Goal: Task Accomplishment & Management: Manage account settings

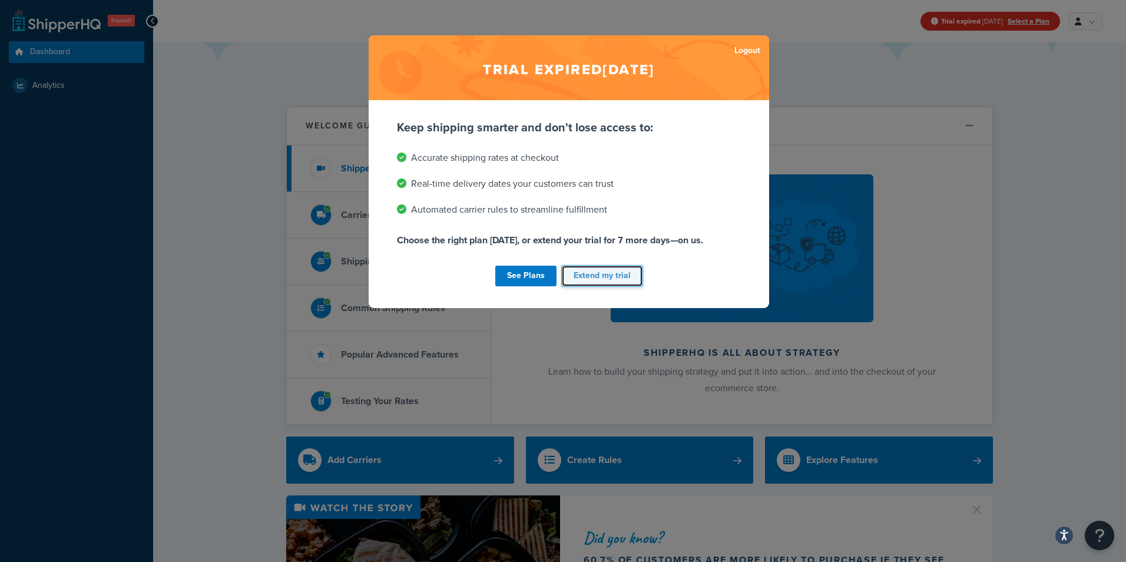
click at [564, 274] on button "Extend my trial" at bounding box center [602, 276] width 82 height 22
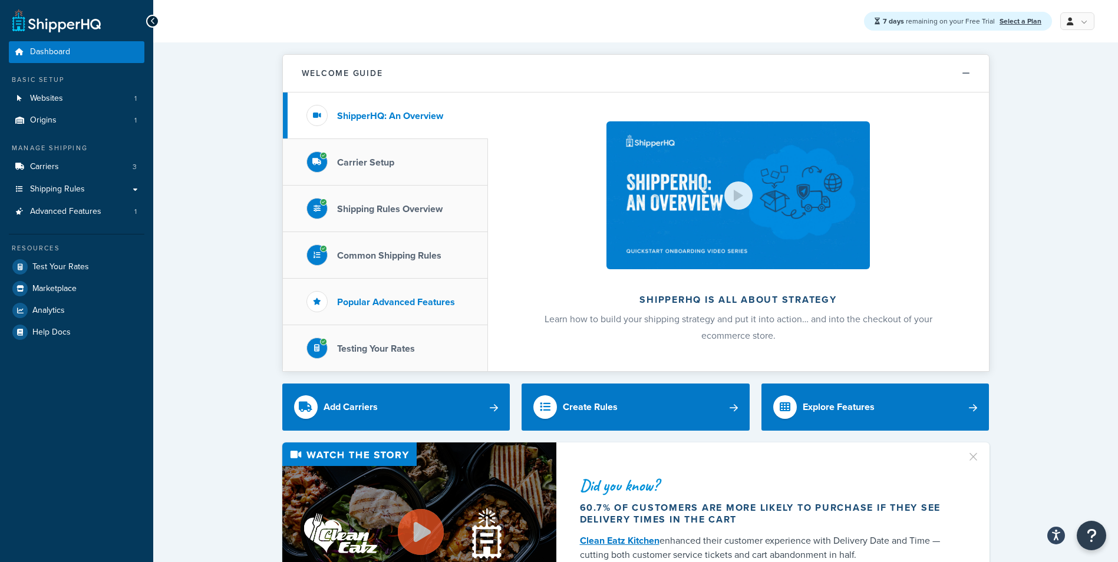
click at [335, 300] on li "Popular Advanced Features" at bounding box center [385, 302] width 205 height 47
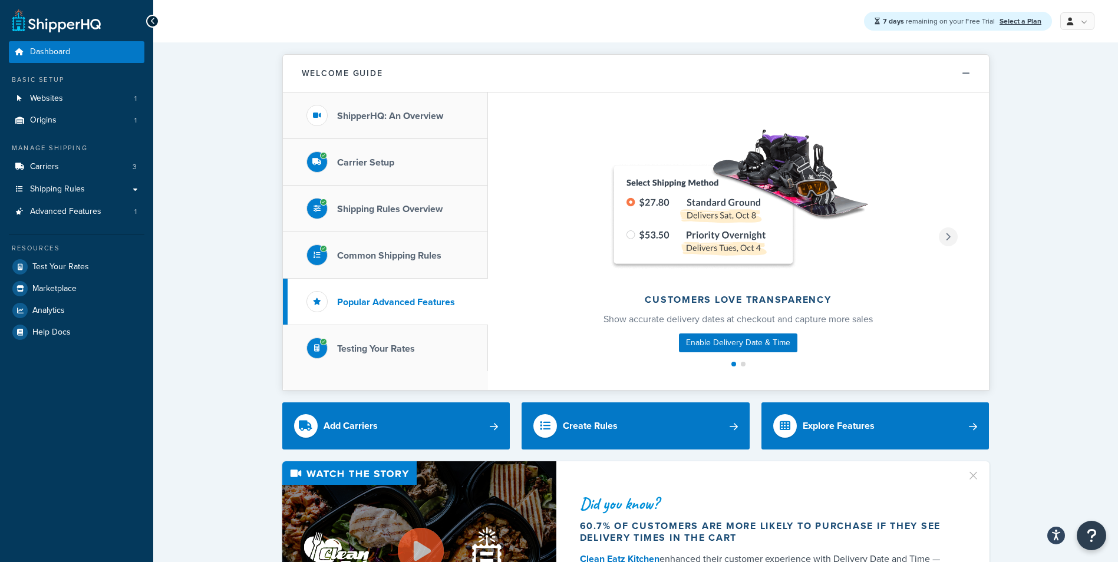
click at [947, 236] on icon at bounding box center [947, 237] width 5 height 8
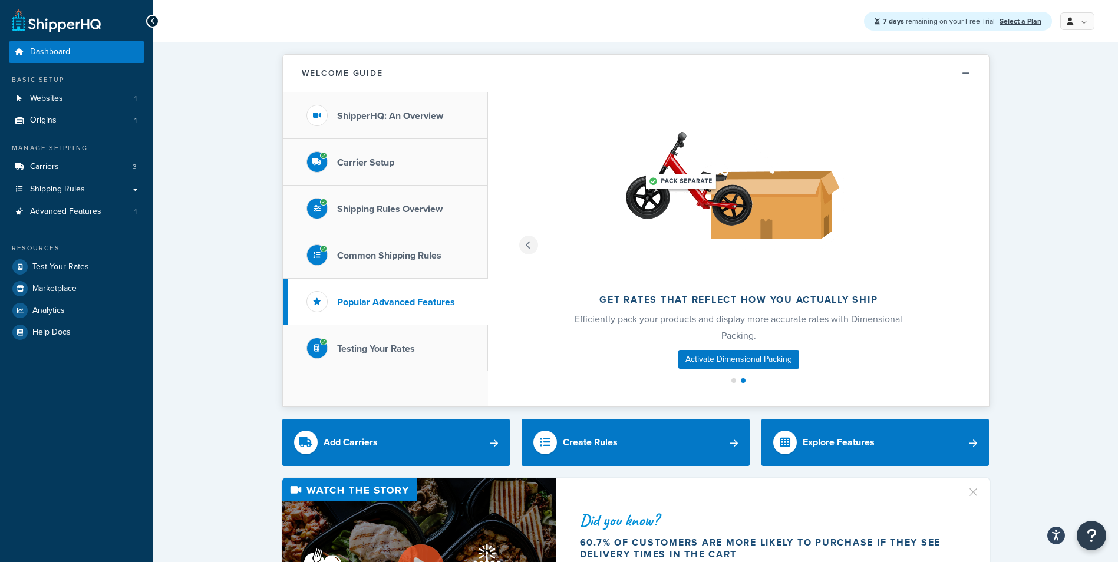
click at [519, 245] on div at bounding box center [528, 245] width 19 height 19
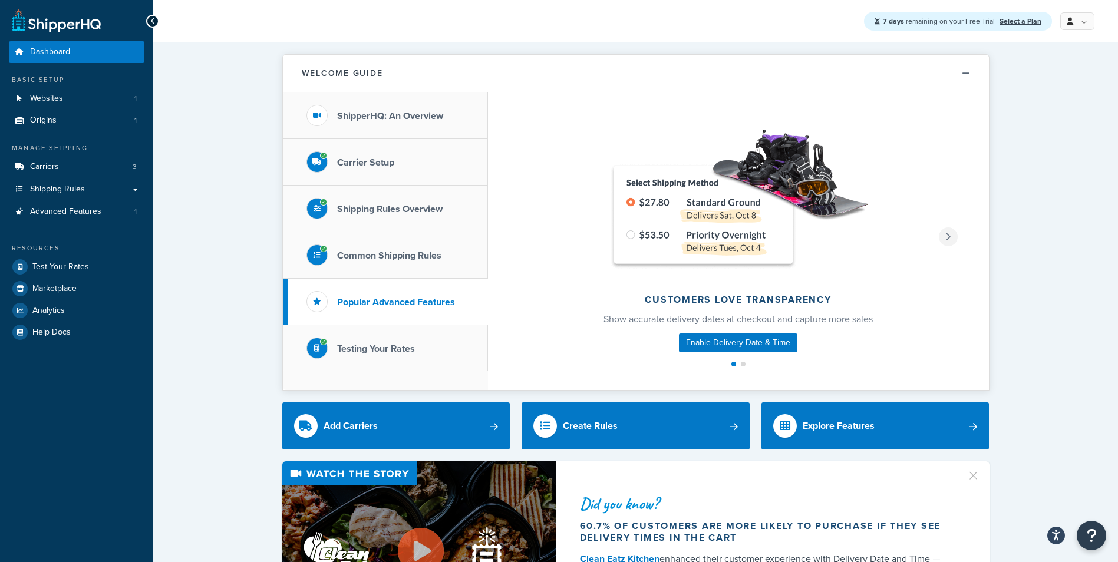
click at [949, 233] on icon at bounding box center [947, 237] width 5 height 8
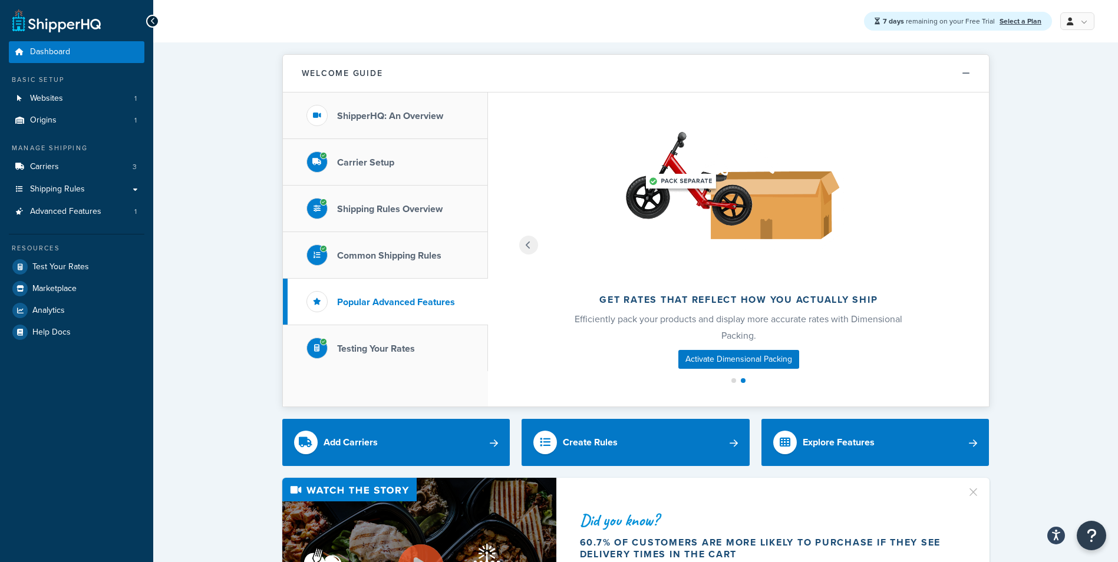
click at [513, 250] on div "Get rates that reflect how you actually ship Efficiently pack your products and…" at bounding box center [738, 249] width 501 height 314
click at [521, 246] on div at bounding box center [528, 245] width 19 height 19
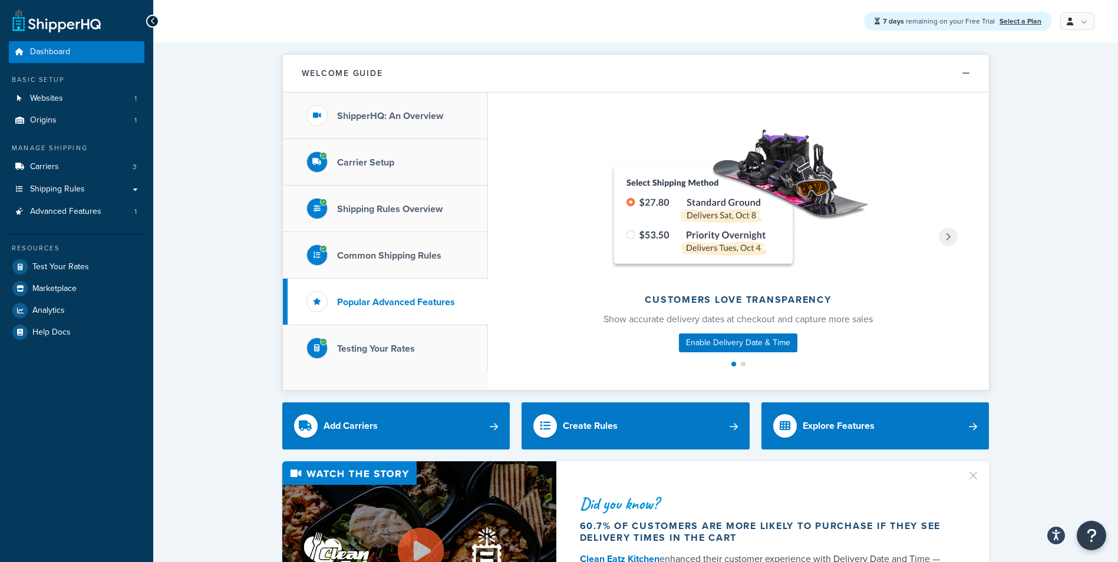
drag, startPoint x: 144, startPoint y: 236, endPoint x: 149, endPoint y: 190, distance: 45.6
drag, startPoint x: 173, startPoint y: 141, endPoint x: 172, endPoint y: 122, distance: 19.5
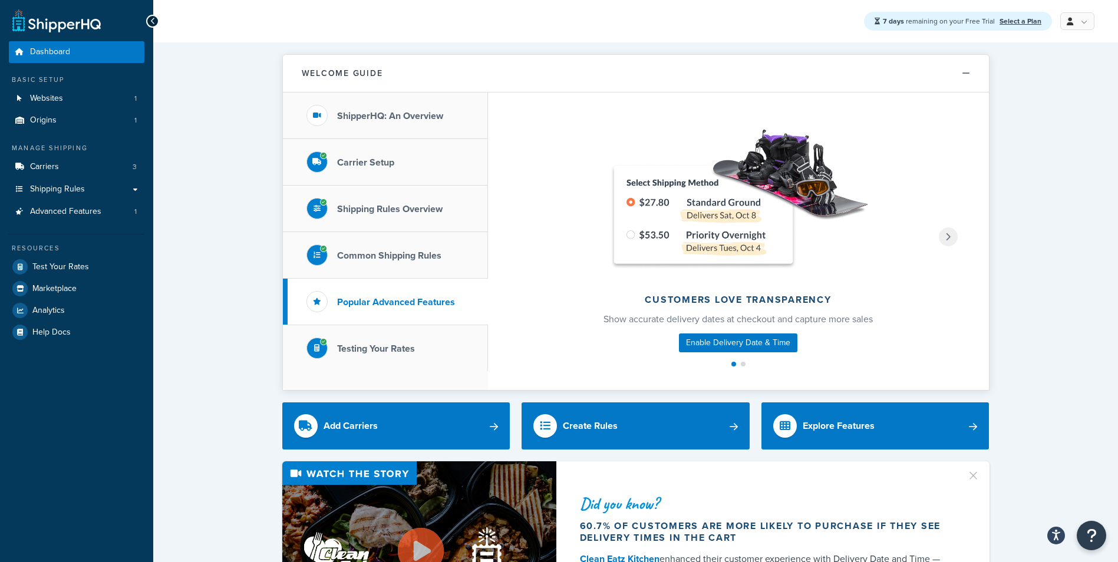
drag, startPoint x: 172, startPoint y: 122, endPoint x: 171, endPoint y: 112, distance: 10.1
